Goal: Task Accomplishment & Management: Use online tool/utility

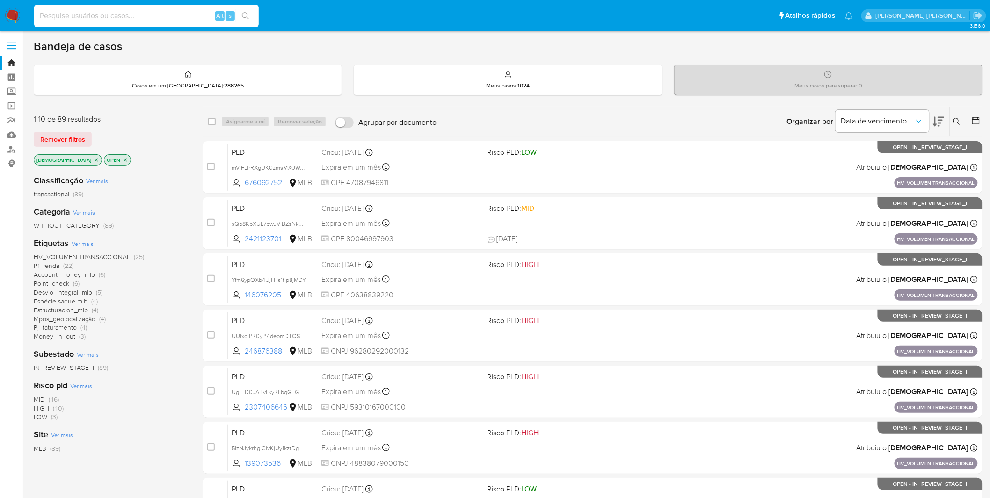
click at [188, 15] on input at bounding box center [146, 16] width 225 height 12
paste input "y7YbNIfiAM75uJf7esBaiElB"
type input "y7YbNIfiAM75uJf7esBaiElB"
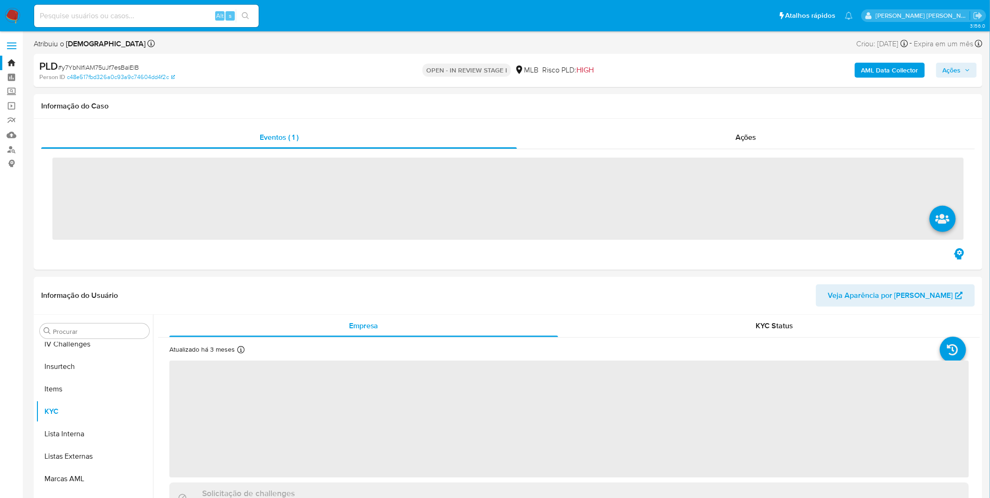
scroll to position [417, 0]
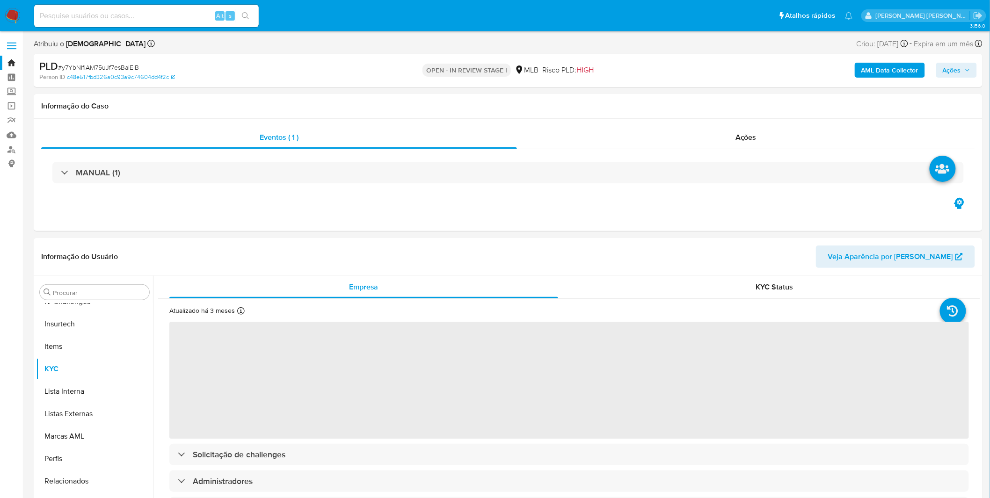
click at [887, 68] on b "AML Data Collector" at bounding box center [889, 70] width 57 height 15
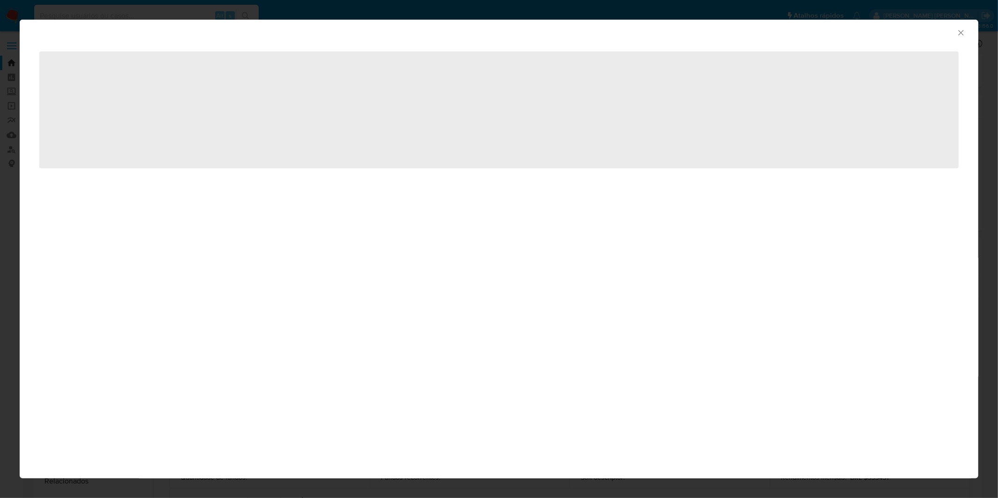
select select "10"
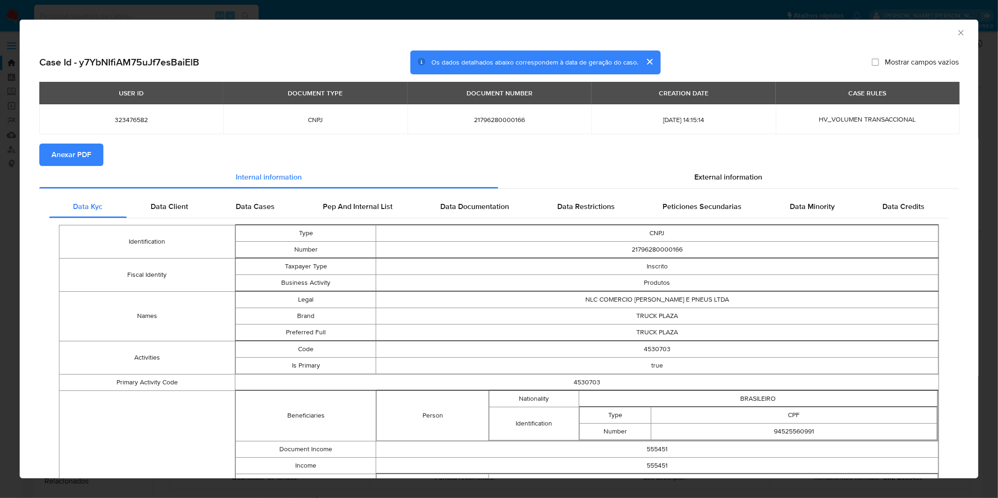
click at [75, 158] on span "Anexar PDF" at bounding box center [71, 155] width 40 height 21
click at [290, 11] on div "AML Data Collector Case Id - y7YbNIfiAM75uJf7esBaiElB Os dados detalhados abaix…" at bounding box center [499, 249] width 998 height 498
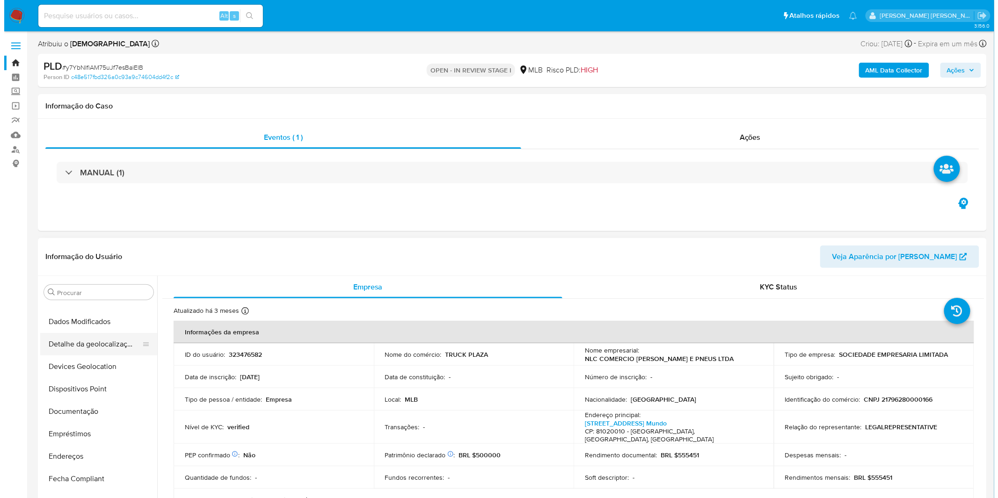
scroll to position [0, 0]
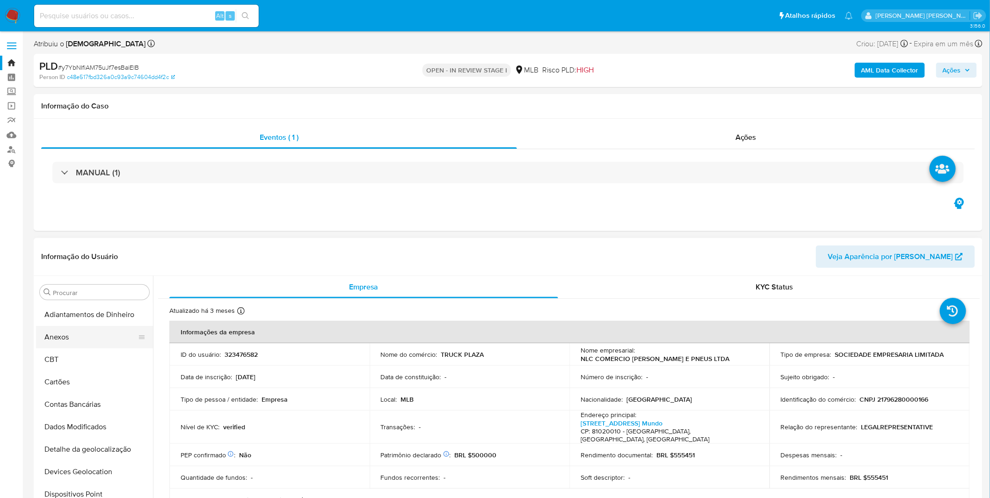
click at [104, 341] on button "Anexos" at bounding box center [90, 337] width 109 height 22
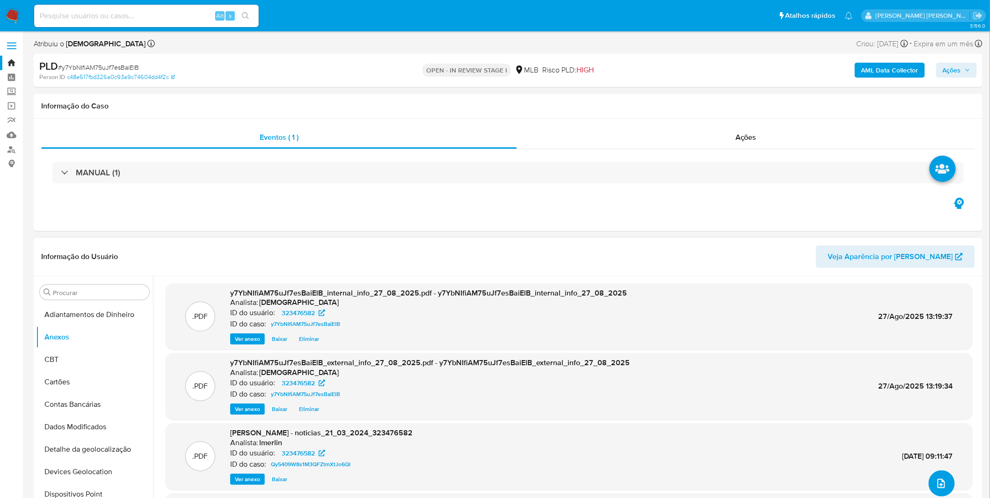
click at [947, 486] on button "upload-file" at bounding box center [942, 484] width 26 height 26
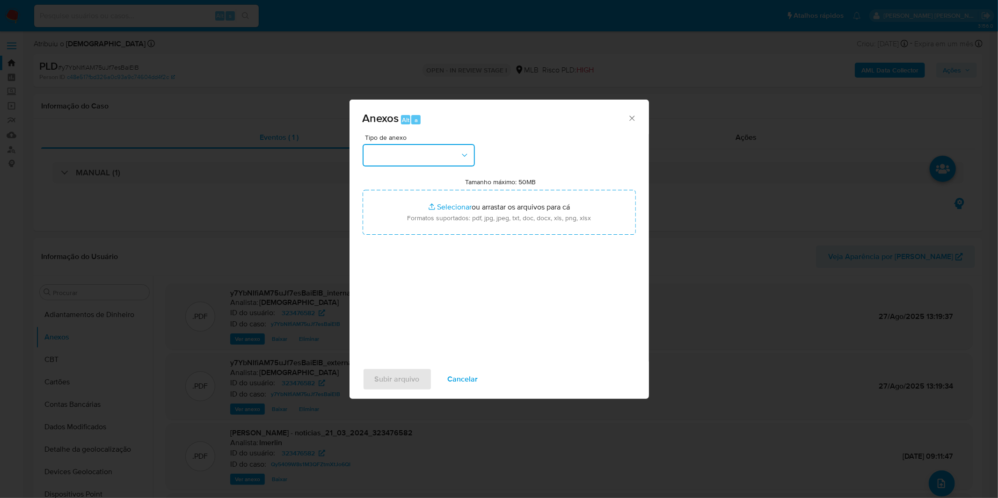
click at [459, 152] on button "button" at bounding box center [419, 155] width 112 height 22
click at [440, 156] on button "button" at bounding box center [419, 155] width 112 height 22
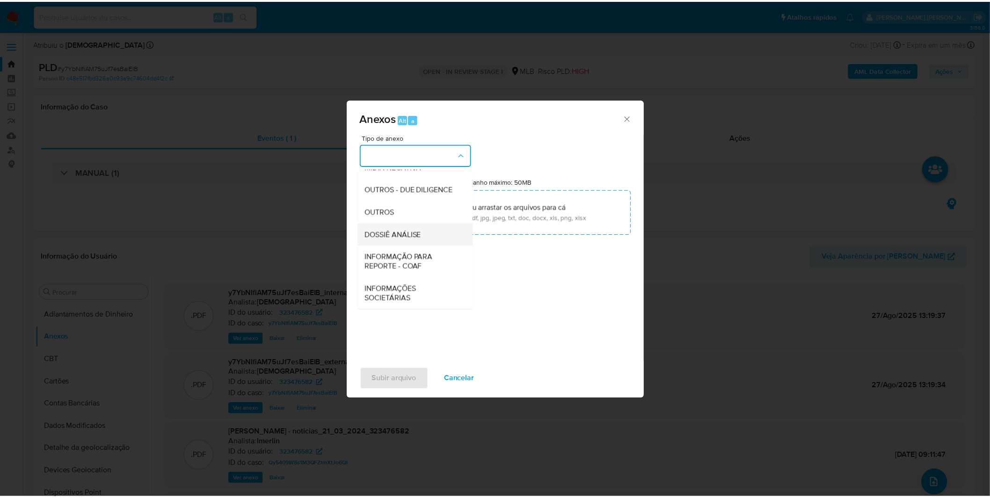
scroll to position [144, 0]
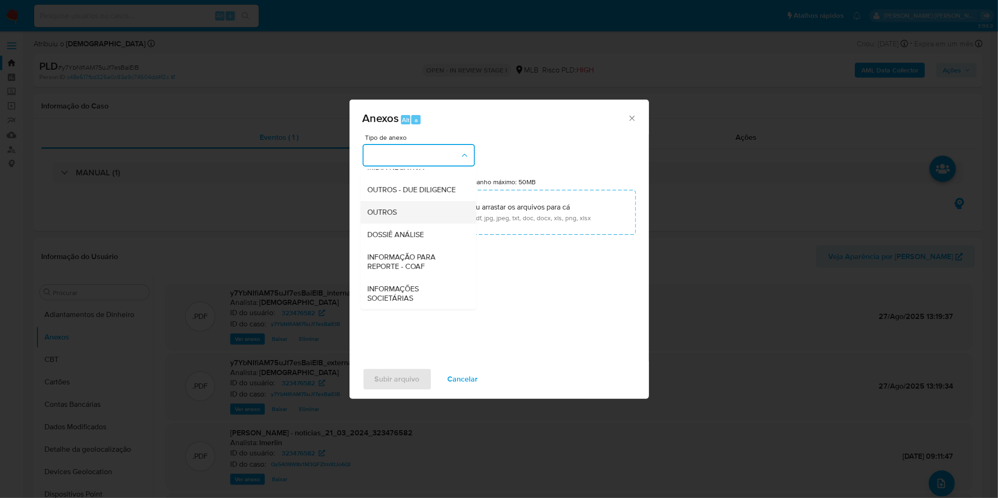
click at [413, 216] on div "OUTROS" at bounding box center [415, 212] width 95 height 22
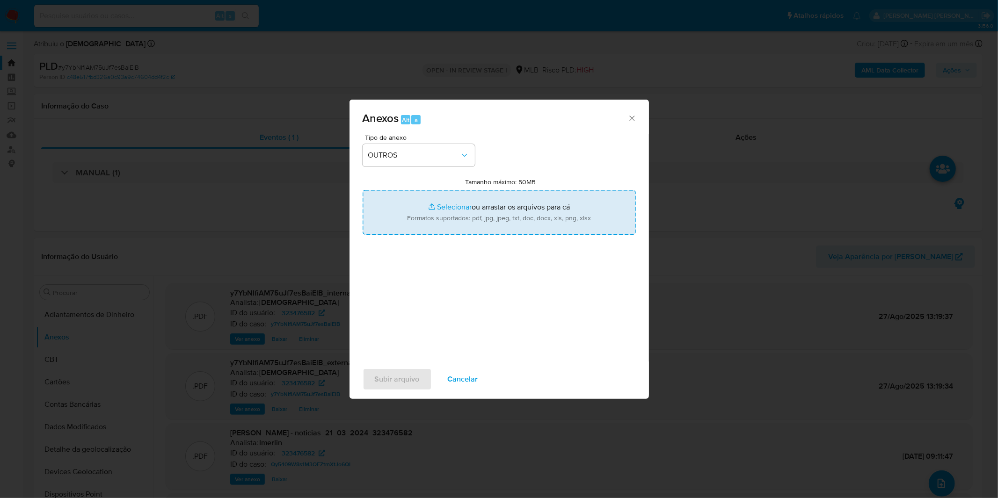
click at [414, 215] on input "Tamanho máximo: 50MB Selecionar arquivos" at bounding box center [499, 212] width 273 height 45
type input "C:\fakepath\3º SAR - XXXX_XX - CNPJ 21796280000166 - NLC COMERCIO [PERSON_NAME]…"
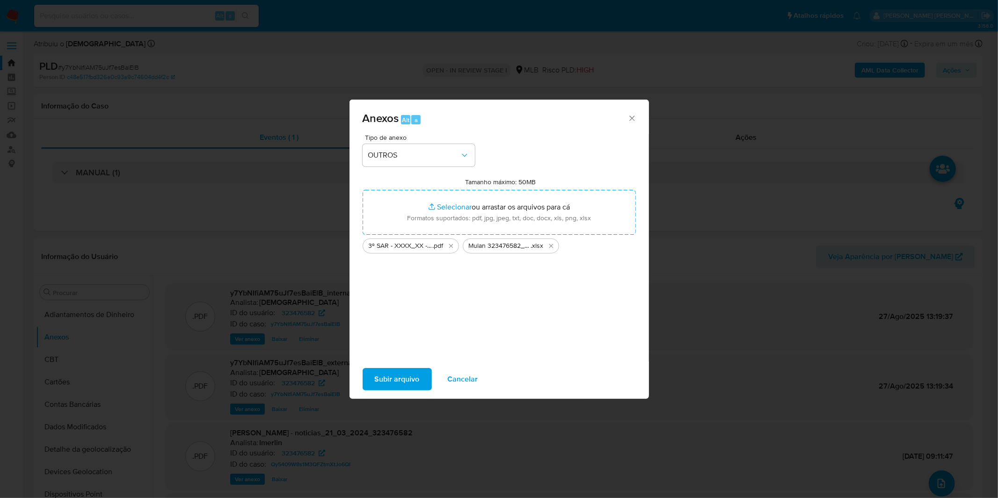
click at [378, 379] on span "Subir arquivo" at bounding box center [397, 379] width 45 height 21
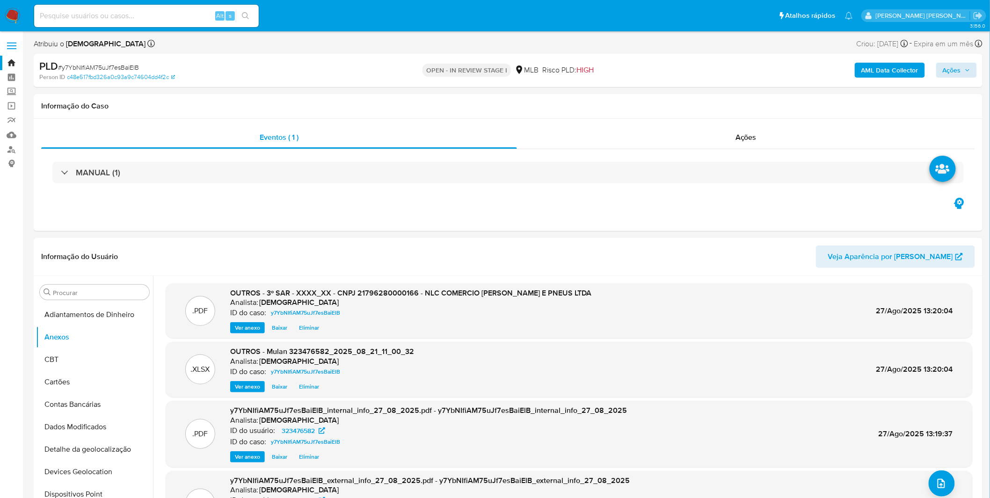
click at [944, 61] on div "AML Data Collector Ações" at bounding box center [822, 70] width 310 height 22
click at [944, 63] on span "Ações" at bounding box center [952, 70] width 18 height 15
click at [959, 76] on span "Ações" at bounding box center [952, 70] width 18 height 15
click at [677, 95] on span "Resolução do caso" at bounding box center [684, 100] width 63 height 11
